Goal: Task Accomplishment & Management: Use online tool/utility

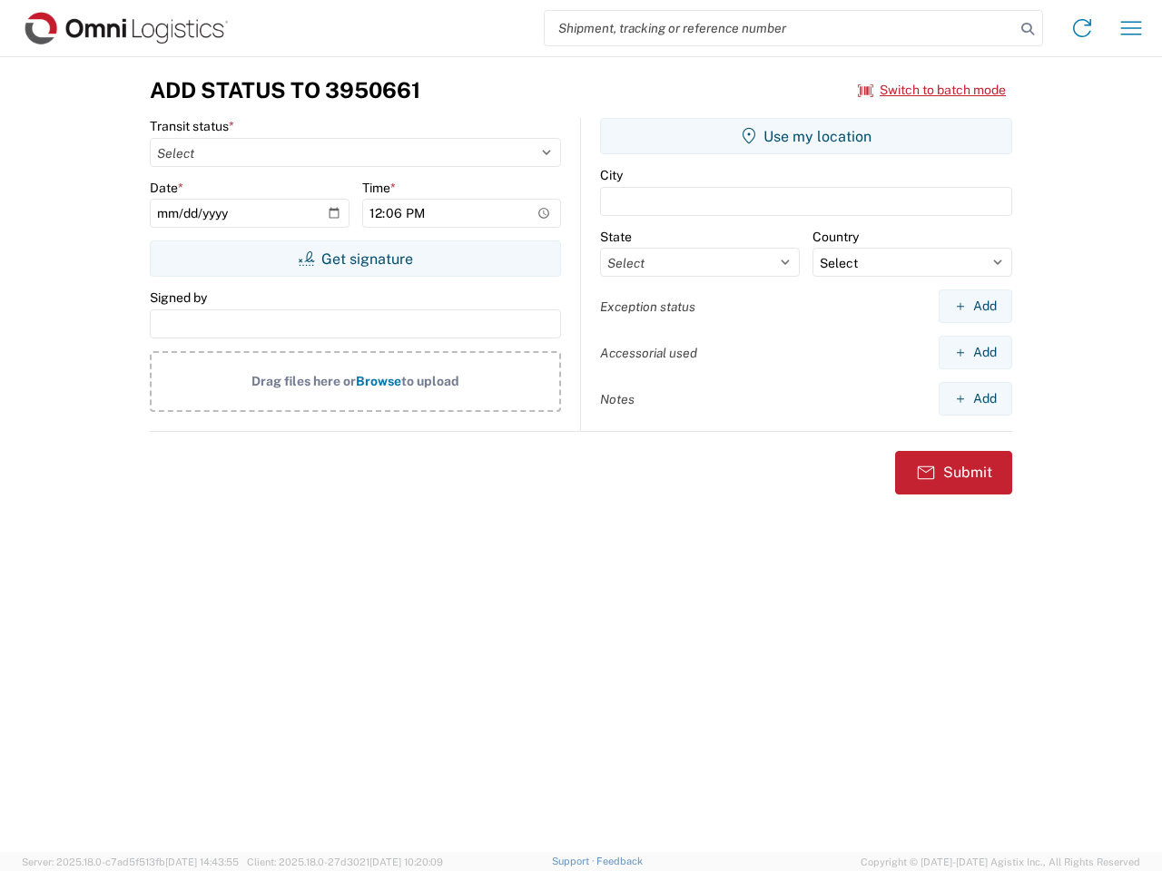
click at [780, 28] on input "search" at bounding box center [780, 28] width 470 height 34
click at [1027, 29] on icon at bounding box center [1027, 28] width 25 height 25
click at [1082, 28] on icon at bounding box center [1081, 28] width 29 height 29
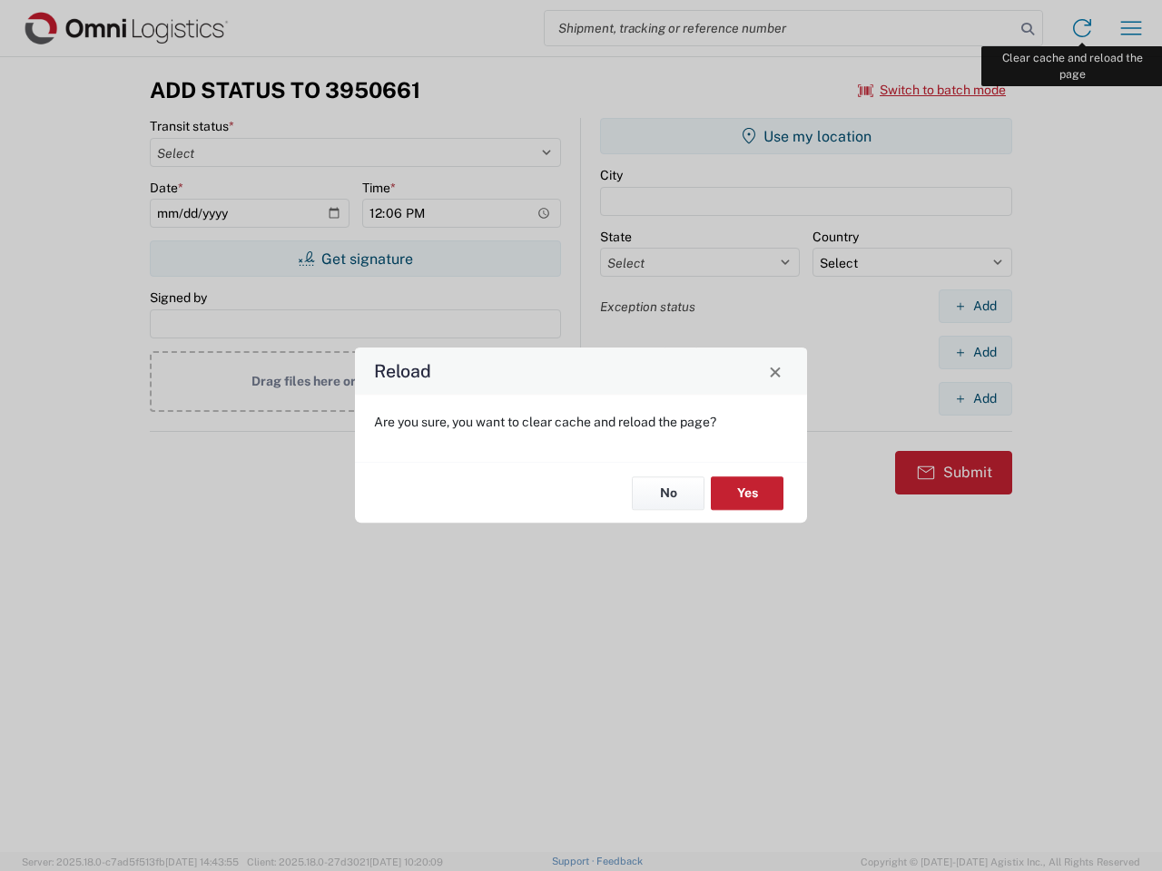
click at [1131, 28] on div "Reload Are you sure, you want to clear cache and reload the page? No Yes" at bounding box center [581, 435] width 1162 height 871
click at [932, 90] on div "Reload Are you sure, you want to clear cache and reload the page? No Yes" at bounding box center [581, 435] width 1162 height 871
click at [355, 259] on div "Reload Are you sure, you want to clear cache and reload the page? No Yes" at bounding box center [581, 435] width 1162 height 871
click at [806, 136] on div "Reload Are you sure, you want to clear cache and reload the page? No Yes" at bounding box center [581, 435] width 1162 height 871
click at [975, 306] on div "Reload Are you sure, you want to clear cache and reload the page? No Yes" at bounding box center [581, 435] width 1162 height 871
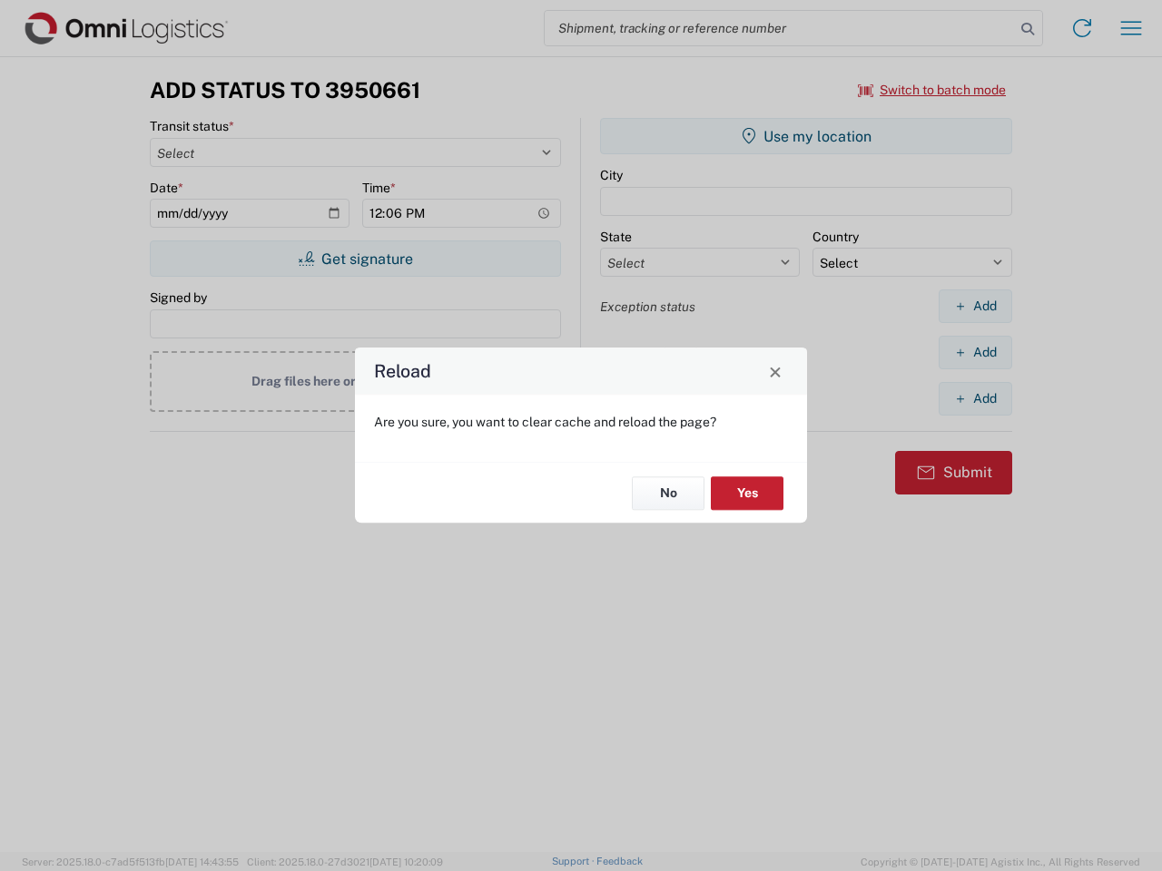
click at [975, 352] on div "Reload Are you sure, you want to clear cache and reload the page? No Yes" at bounding box center [581, 435] width 1162 height 871
click at [975, 398] on div "Reload Are you sure, you want to clear cache and reload the page? No Yes" at bounding box center [581, 435] width 1162 height 871
